Goal: Task Accomplishment & Management: Use online tool/utility

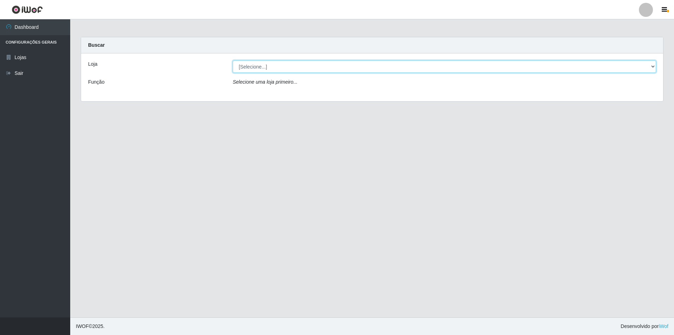
click at [266, 63] on select "[Selecione...] Atacado Vem - [STREET_ADDRESS]" at bounding box center [444, 66] width 423 height 12
select select "449"
click at [233, 60] on select "[Selecione...] Atacado Vem - [STREET_ADDRESS]" at bounding box center [444, 66] width 423 height 12
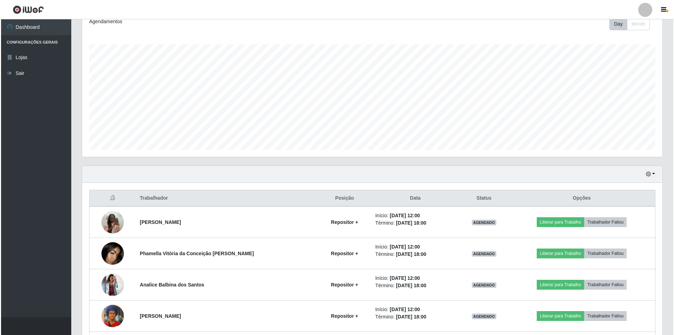
scroll to position [105, 0]
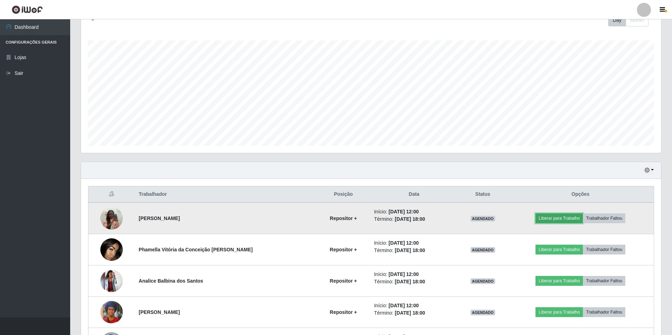
click at [561, 219] on button "Liberar para Trabalho" at bounding box center [559, 218] width 47 height 10
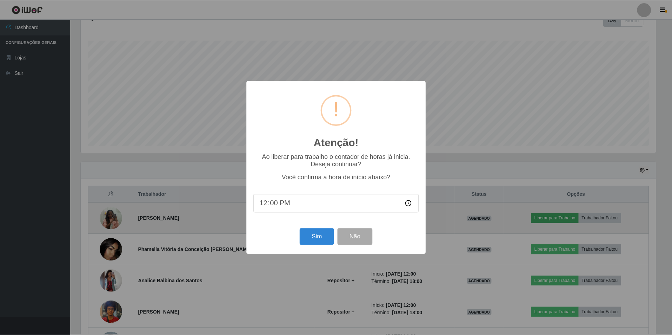
scroll to position [146, 577]
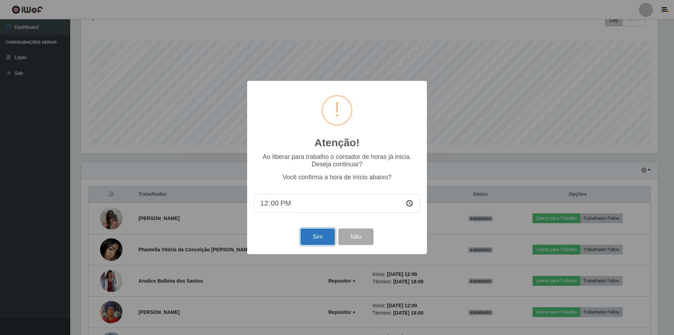
click at [313, 237] on button "Sim" at bounding box center [317, 236] width 34 height 16
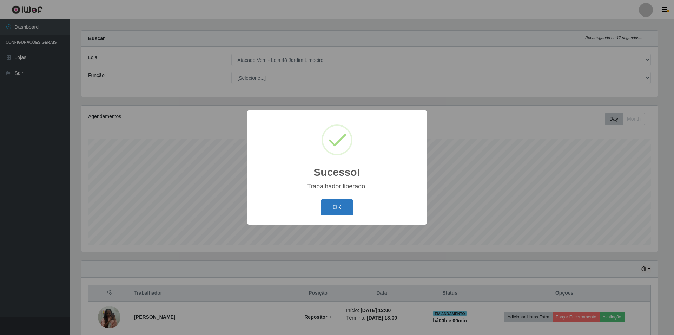
click at [348, 209] on button "OK" at bounding box center [337, 207] width 33 height 16
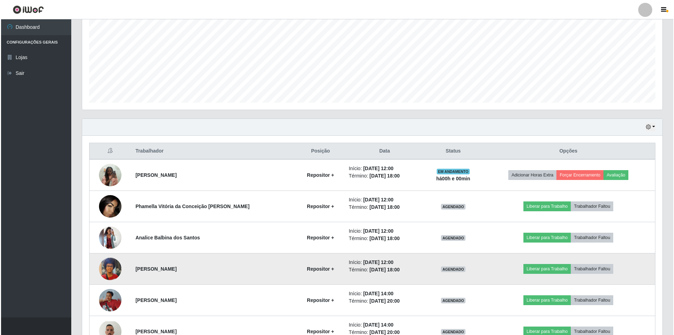
scroll to position [182, 0]
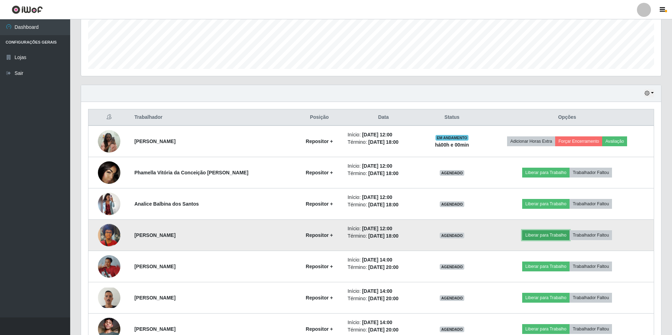
click at [527, 236] on button "Liberar para Trabalho" at bounding box center [545, 235] width 47 height 10
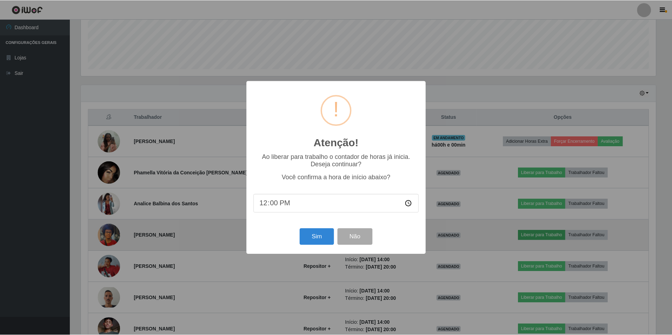
scroll to position [146, 577]
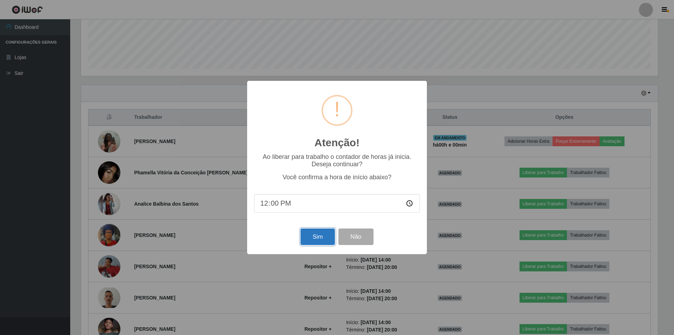
click at [326, 236] on button "Sim" at bounding box center [317, 236] width 34 height 16
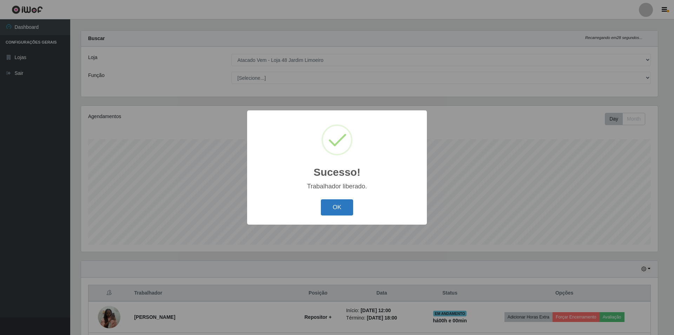
click at [331, 209] on button "OK" at bounding box center [337, 207] width 33 height 16
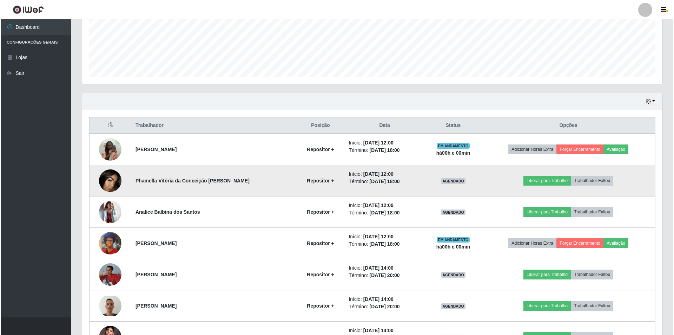
scroll to position [182, 0]
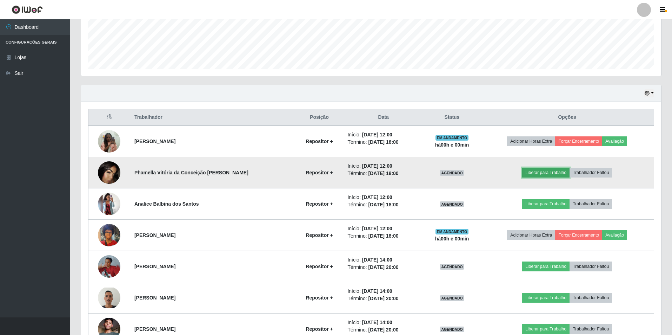
click at [535, 170] on button "Liberar para Trabalho" at bounding box center [545, 172] width 47 height 10
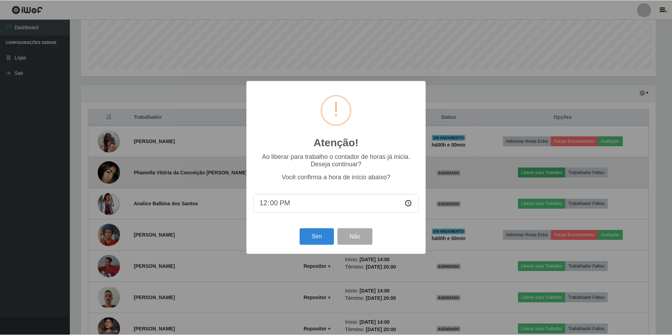
scroll to position [0, 0]
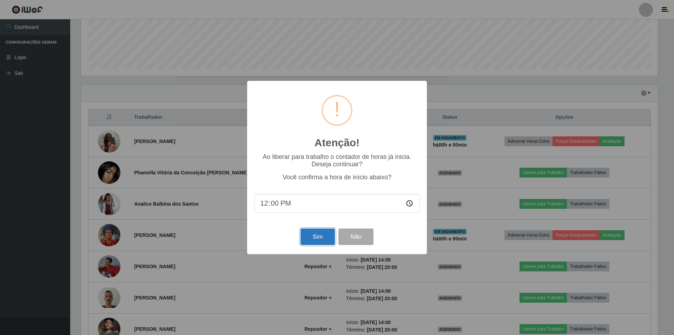
click at [315, 236] on button "Sim" at bounding box center [317, 236] width 34 height 16
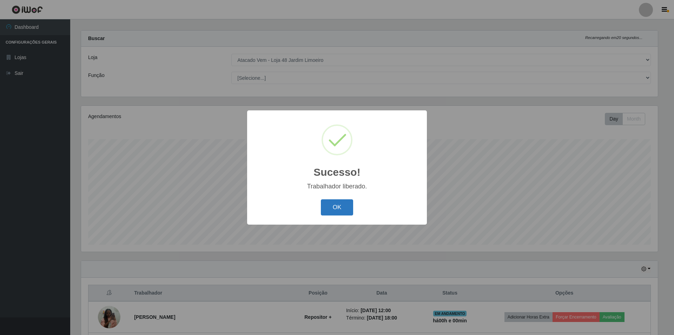
click at [327, 207] on button "OK" at bounding box center [337, 207] width 33 height 16
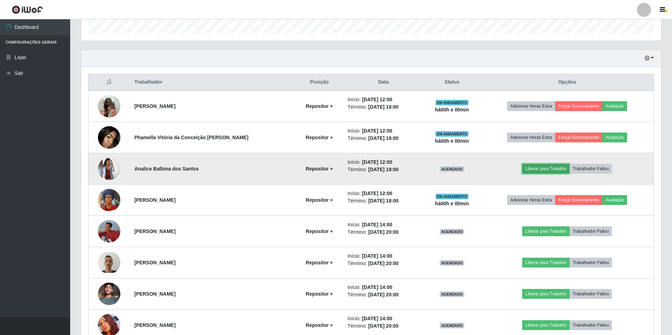
click at [548, 165] on button "Liberar para Trabalho" at bounding box center [545, 169] width 47 height 10
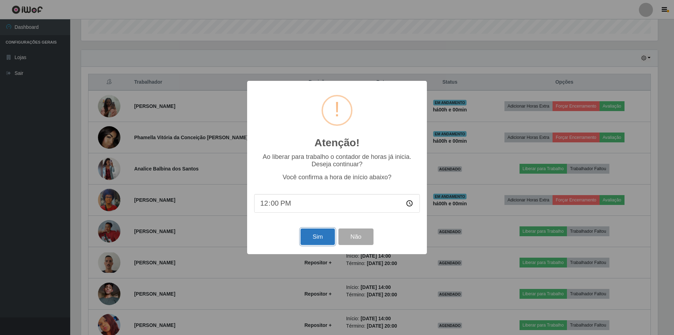
click at [310, 242] on button "Sim" at bounding box center [317, 236] width 34 height 16
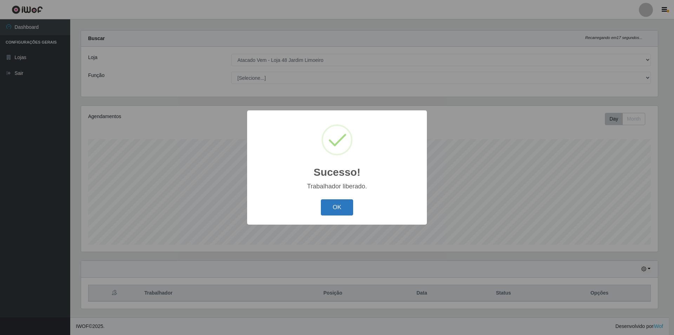
click at [345, 211] on button "OK" at bounding box center [337, 207] width 33 height 16
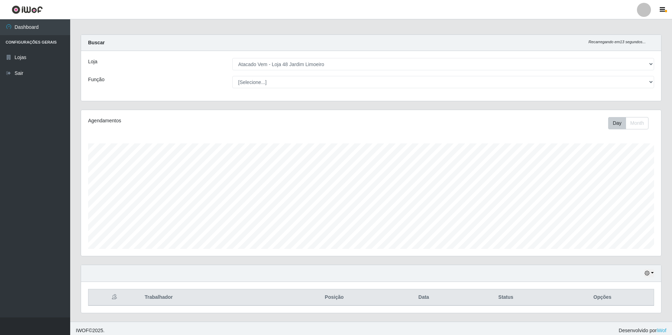
scroll to position [0, 0]
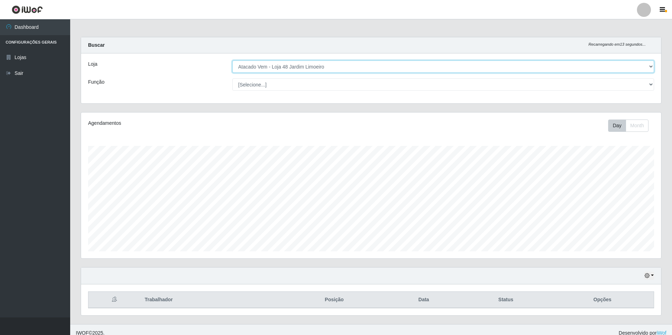
click at [275, 65] on select "[Selecione...] Atacado Vem - [STREET_ADDRESS]" at bounding box center [443, 66] width 422 height 12
click at [232, 60] on select "[Selecione...] Atacado Vem - [STREET_ADDRESS]" at bounding box center [443, 66] width 422 height 12
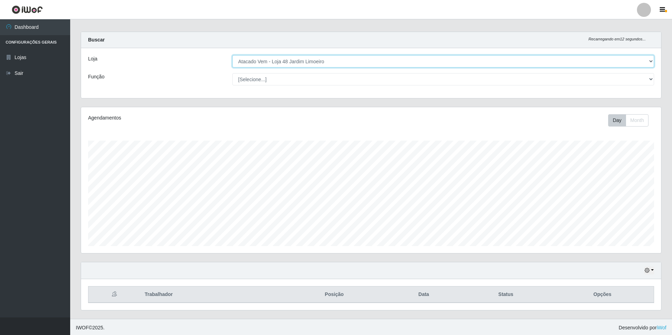
scroll to position [7, 0]
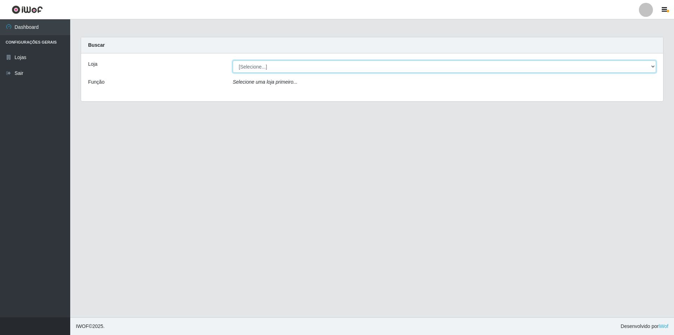
click at [266, 71] on select "[Selecione...] Atacado Vem - [STREET_ADDRESS]" at bounding box center [444, 66] width 423 height 12
select select "449"
click at [233, 60] on select "[Selecione...] Atacado Vem - [STREET_ADDRESS]" at bounding box center [444, 66] width 423 height 12
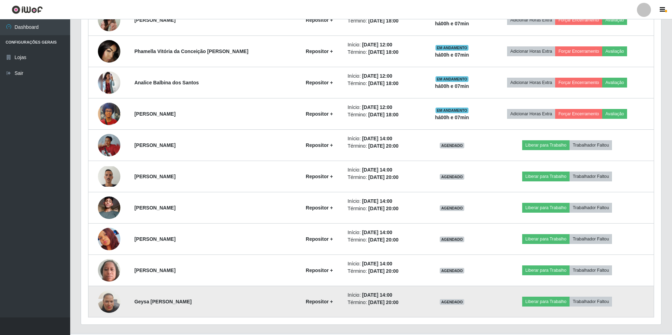
scroll to position [316, 0]
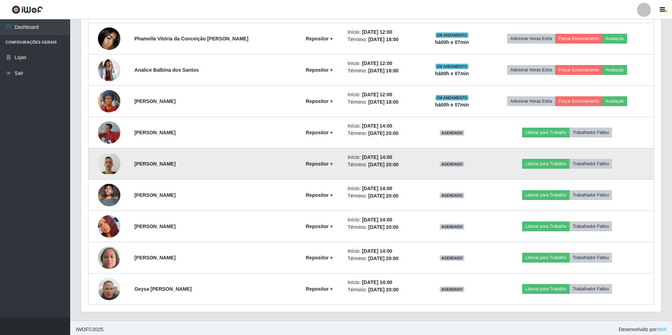
drag, startPoint x: 111, startPoint y: 160, endPoint x: 139, endPoint y: 161, distance: 28.5
click at [139, 161] on strong "[PERSON_NAME]" at bounding box center [154, 164] width 41 height 6
